Goal: Use online tool/utility: Utilize a website feature to perform a specific function

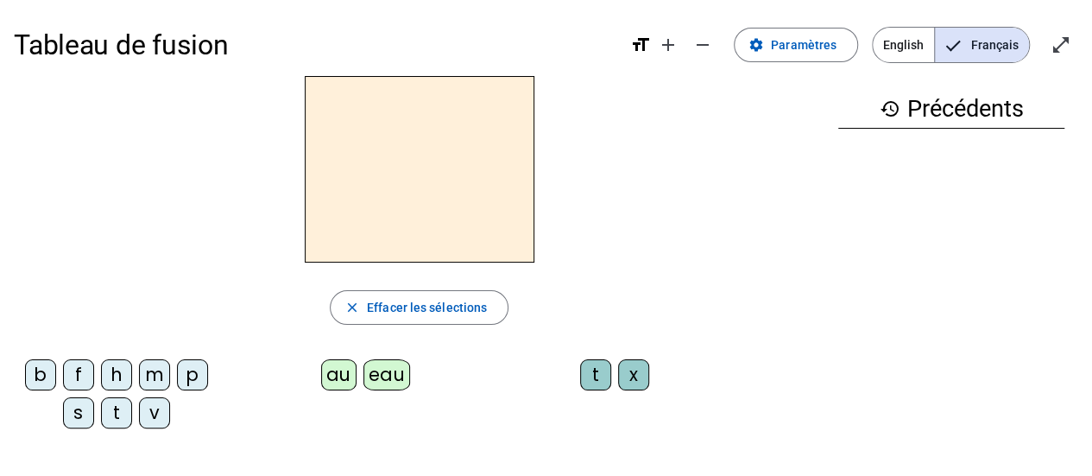
click at [198, 377] on div "p" at bounding box center [192, 374] width 31 height 31
click at [387, 377] on div "eau" at bounding box center [386, 374] width 47 height 31
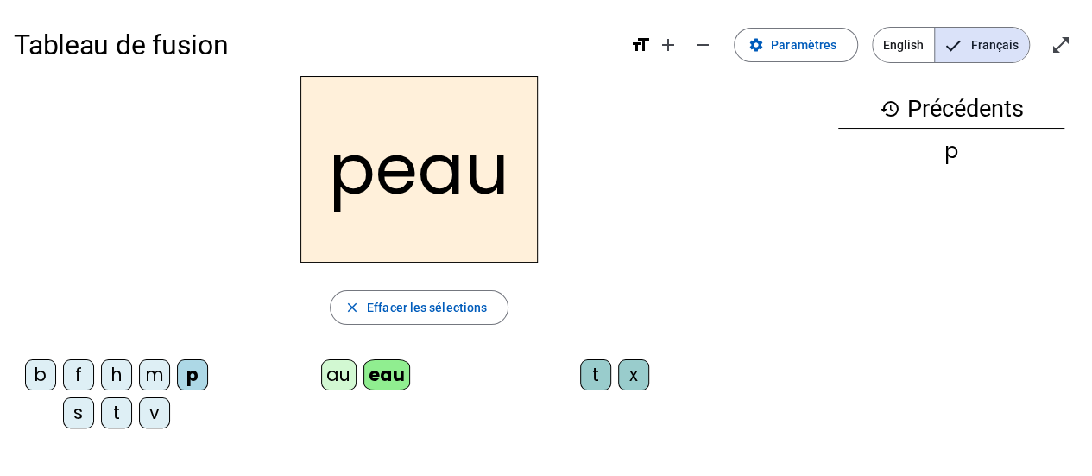
click at [35, 370] on div "b" at bounding box center [40, 374] width 31 height 31
click at [85, 416] on div "s" at bounding box center [78, 412] width 31 height 31
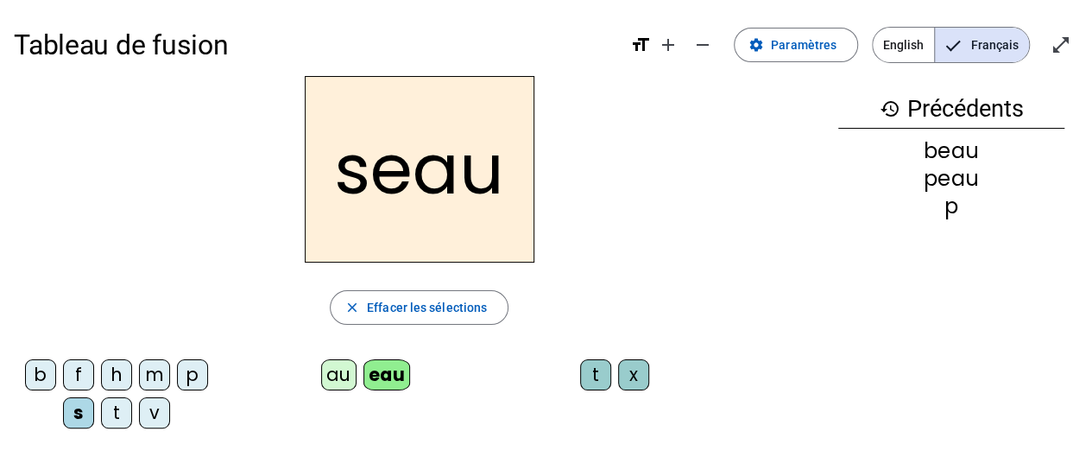
click at [156, 419] on div "v" at bounding box center [154, 412] width 31 height 31
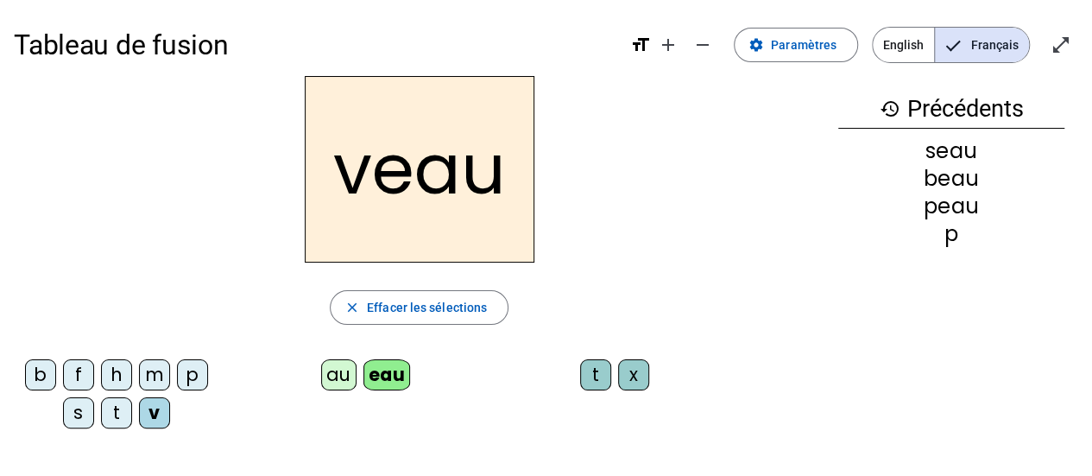
click at [164, 422] on div "v" at bounding box center [154, 412] width 31 height 31
click at [345, 308] on mat-icon "close" at bounding box center [352, 307] width 16 height 16
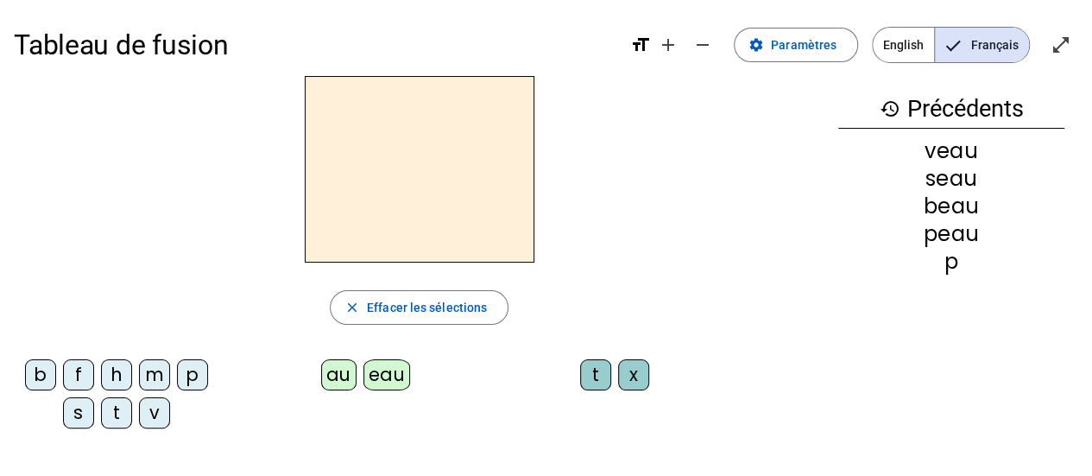
click at [375, 372] on div "eau" at bounding box center [386, 374] width 47 height 31
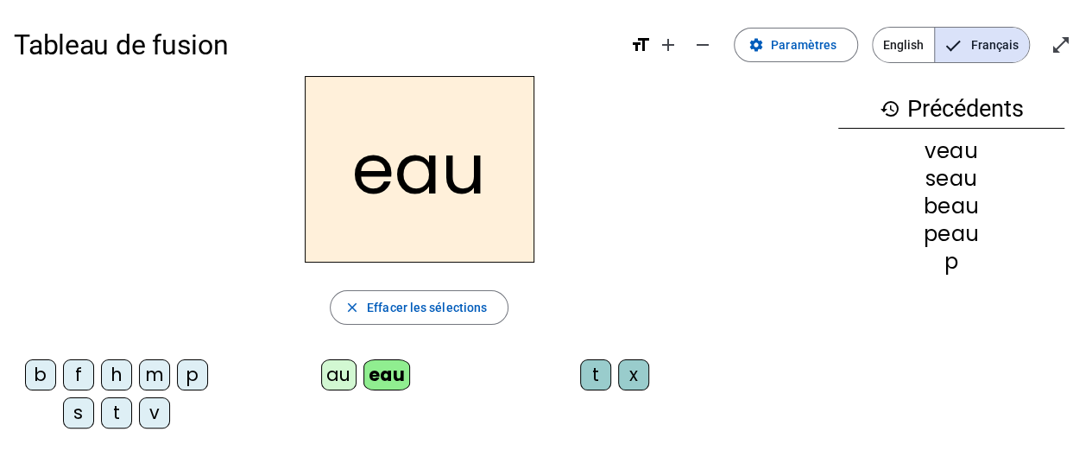
click at [326, 375] on div "au" at bounding box center [338, 374] width 35 height 31
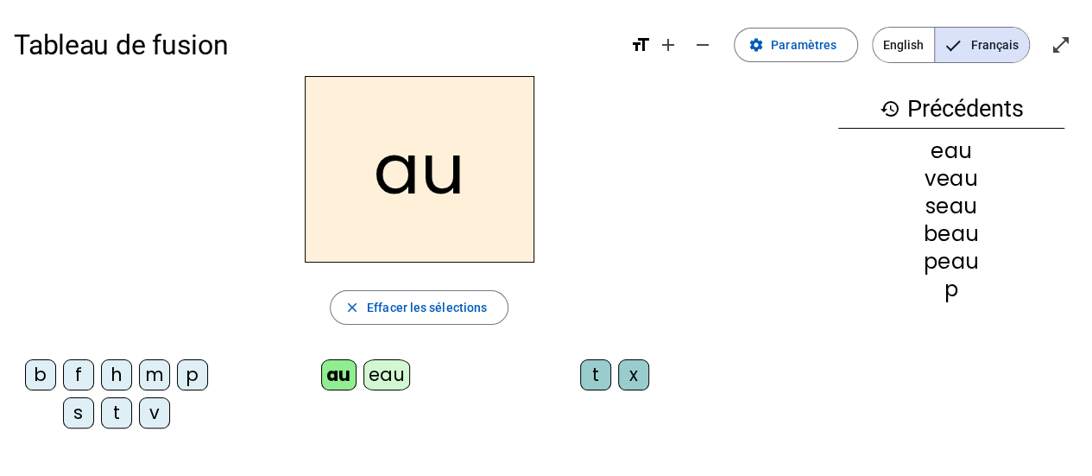
click at [635, 372] on div "x" at bounding box center [633, 374] width 31 height 31
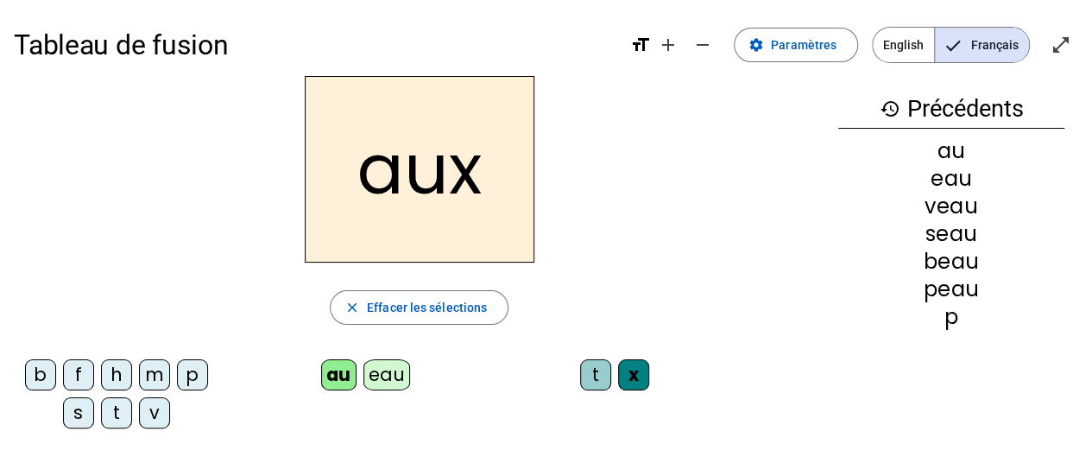
click at [121, 404] on div "t" at bounding box center [116, 412] width 31 height 31
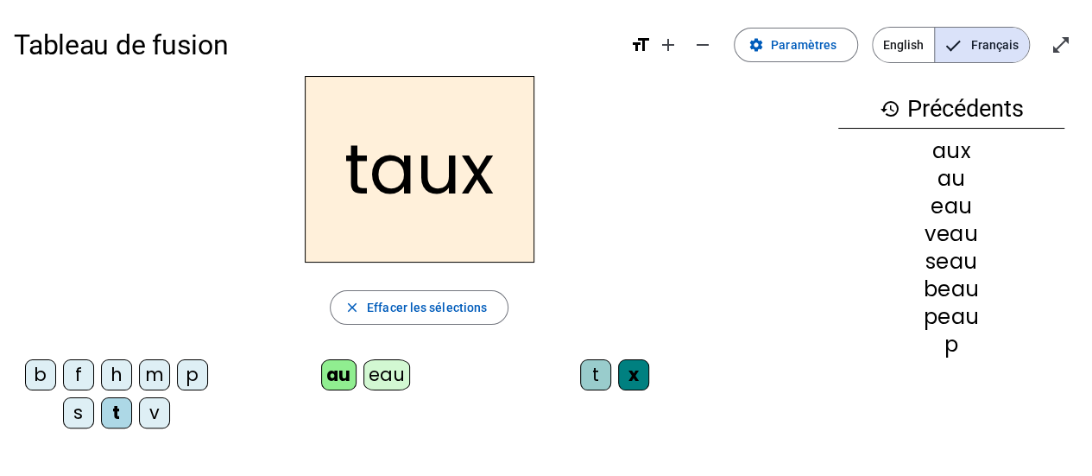
click at [491, 181] on h2 "taux" at bounding box center [420, 169] width 230 height 186
click at [155, 371] on div "m" at bounding box center [154, 374] width 31 height 31
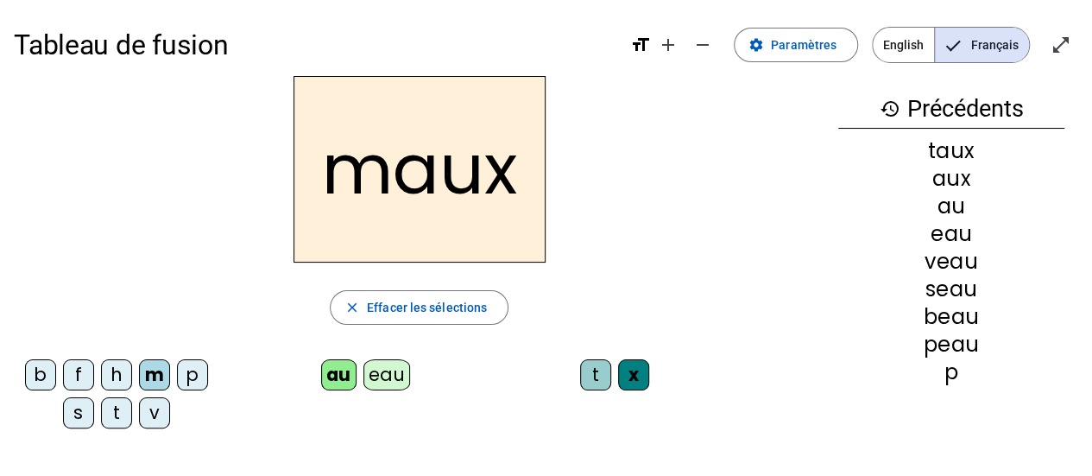
click at [84, 365] on div "f" at bounding box center [78, 374] width 31 height 31
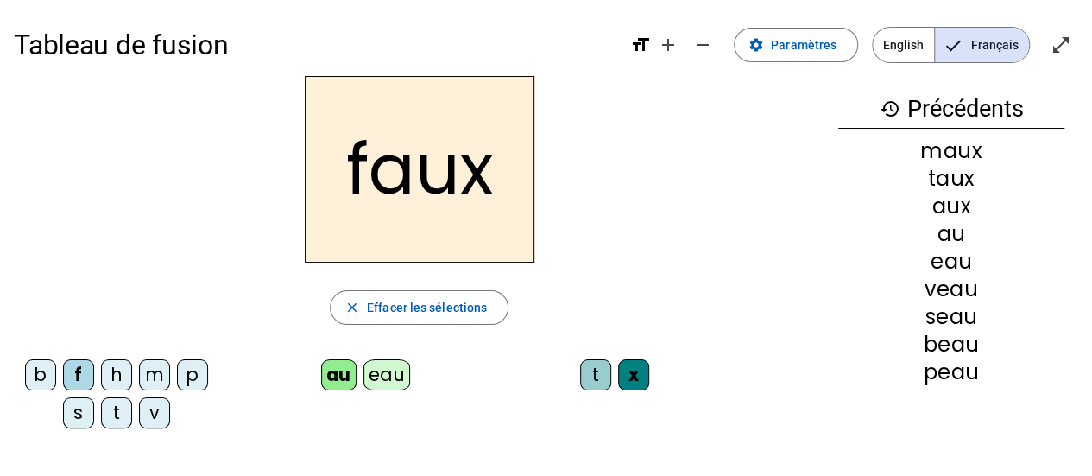
click at [597, 370] on div "t" at bounding box center [595, 374] width 31 height 31
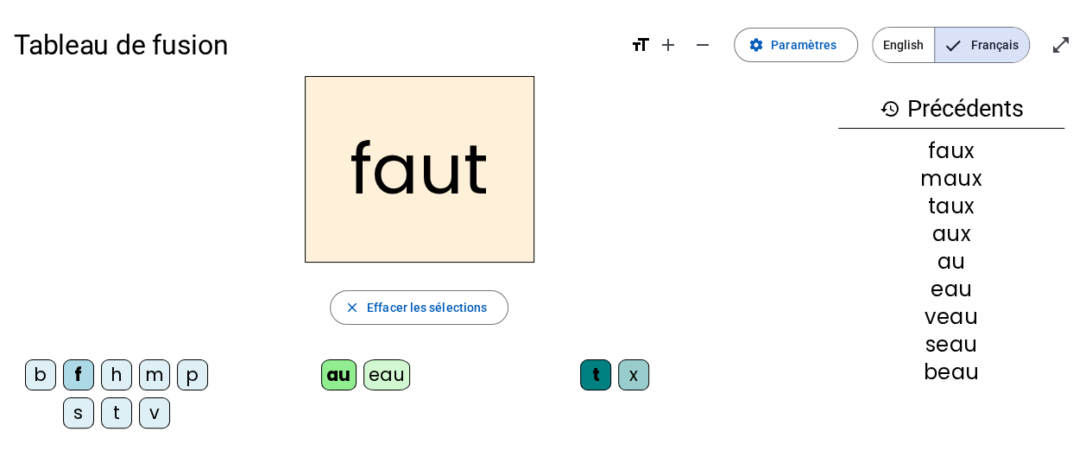
click at [117, 369] on div "h" at bounding box center [116, 374] width 31 height 31
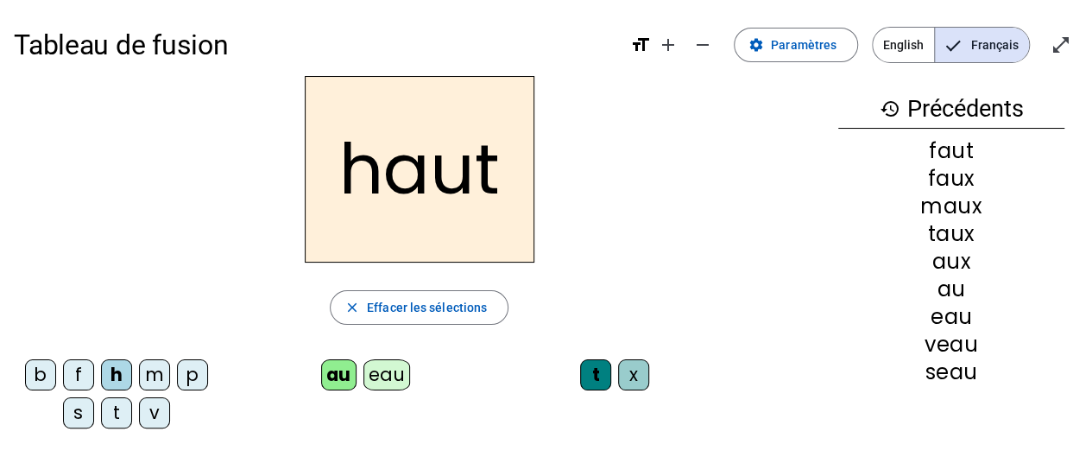
click at [152, 409] on div "v" at bounding box center [154, 412] width 31 height 31
